Goal: Transaction & Acquisition: Book appointment/travel/reservation

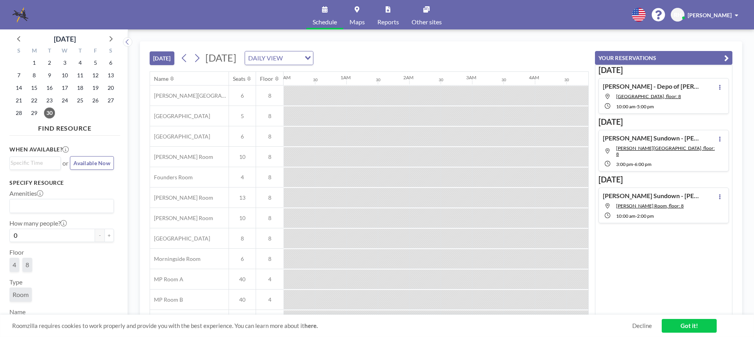
scroll to position [0, 471]
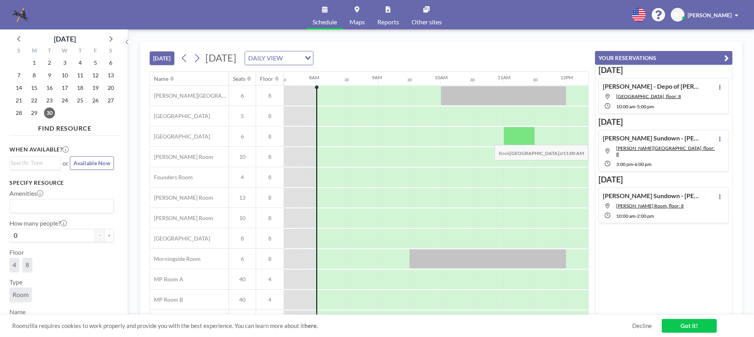
click at [512, 139] on div at bounding box center [518, 137] width 31 height 20
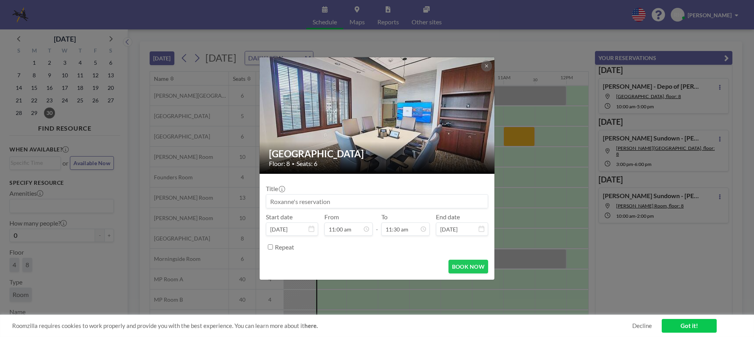
scroll to position [70, 0]
click at [273, 201] on input at bounding box center [376, 201] width 221 height 13
click at [344, 202] on input "[PERSON_NAME] - depo prep w/ Dr." at bounding box center [376, 201] width 221 height 13
drag, startPoint x: 331, startPoint y: 202, endPoint x: 360, endPoint y: 203, distance: 29.1
click at [360, 203] on input "[PERSON_NAME] - depo prep w/ Dr." at bounding box center [376, 201] width 221 height 13
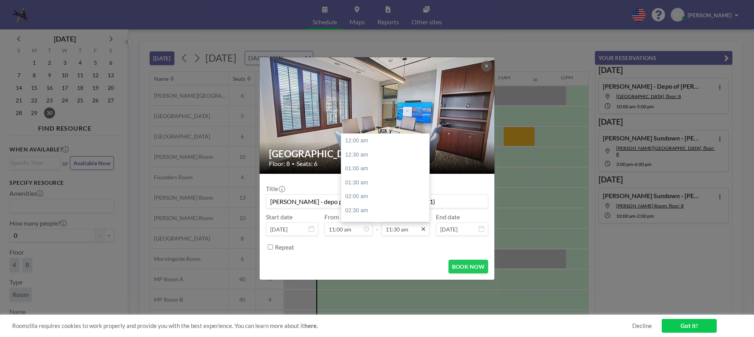
scroll to position [322, 0]
type input "[PERSON_NAME] - depo prep w/ [PERSON_NAME] (MHM1)"
click at [408, 230] on input "11:30 am" at bounding box center [405, 229] width 48 height 13
click at [389, 210] on div "02:00 pm" at bounding box center [387, 211] width 92 height 14
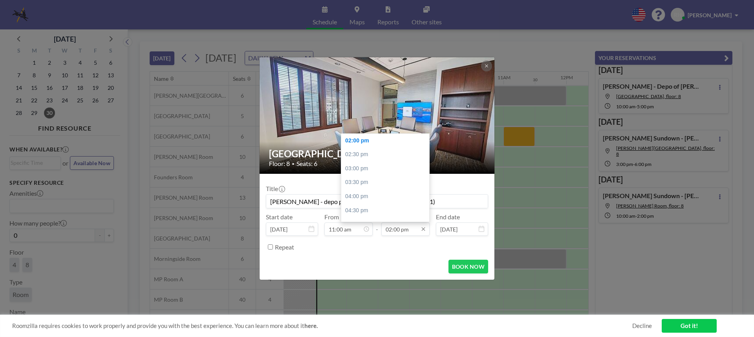
click at [415, 231] on input "02:00 pm" at bounding box center [405, 229] width 48 height 13
click at [362, 169] on div "03:00 pm" at bounding box center [387, 169] width 92 height 14
type input "03:00 pm"
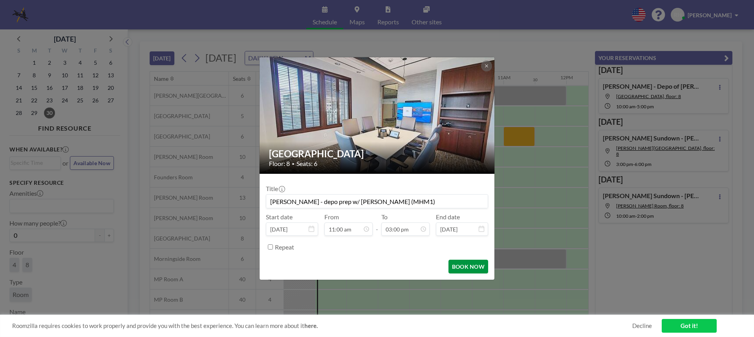
click at [475, 267] on button "BOOK NOW" at bounding box center [468, 267] width 40 height 14
